Goal: Task Accomplishment & Management: Manage account settings

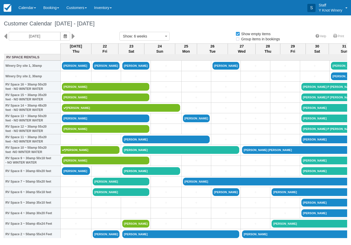
select select
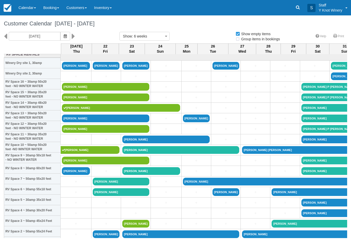
select select
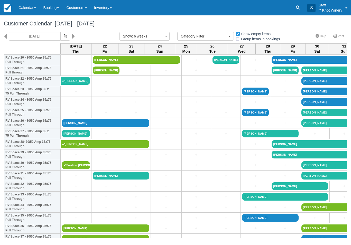
scroll to position [227, 0]
click at [71, 127] on link "[PERSON_NAME]" at bounding box center [105, 123] width 87 height 8
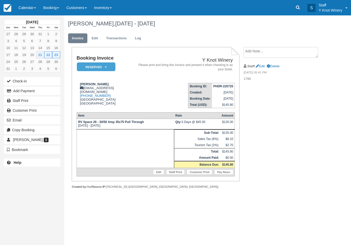
click at [12, 78] on button "Check-in" at bounding box center [32, 81] width 56 height 8
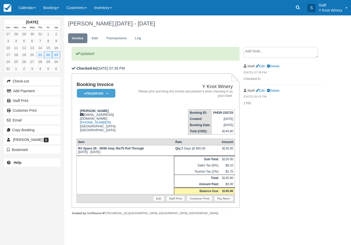
click at [225, 201] on link "Pay Now" at bounding box center [223, 198] width 19 height 5
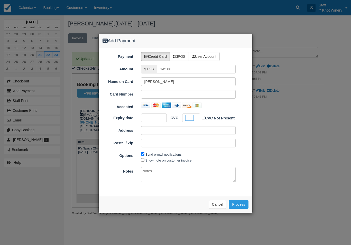
click at [239, 204] on button "Process" at bounding box center [239, 204] width 20 height 9
